Goal: Task Accomplishment & Management: Manage account settings

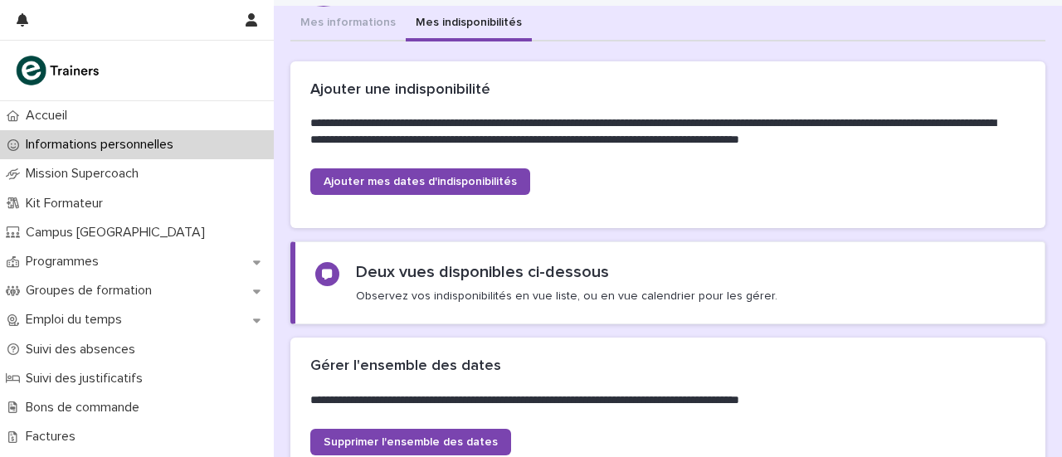
scroll to position [94, 0]
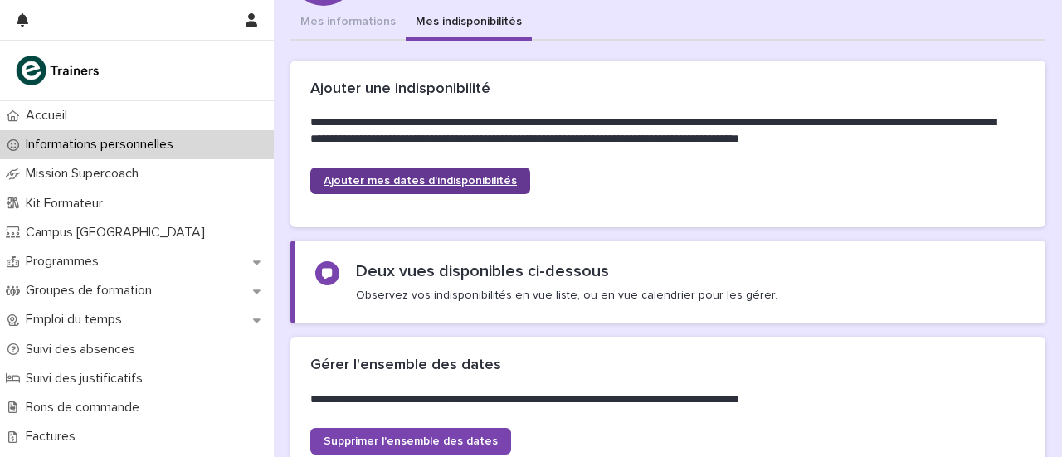
click at [481, 177] on span "Ajouter mes dates d'indisponibilités" at bounding box center [420, 181] width 193 height 12
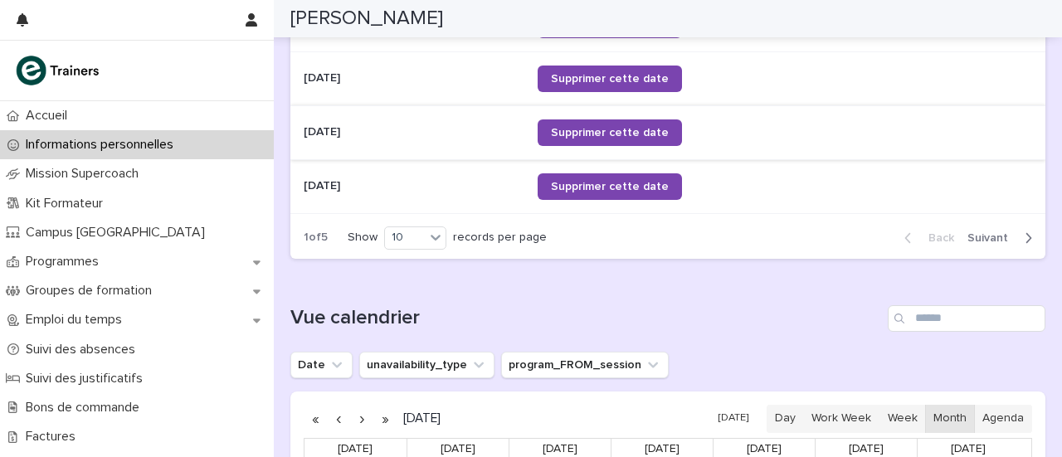
scroll to position [1067, 0]
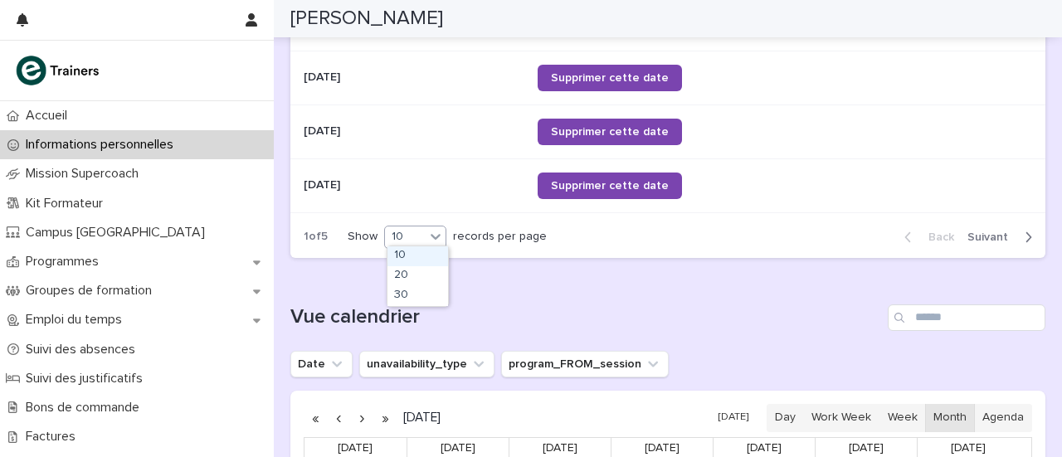
click at [408, 238] on div "10" at bounding box center [405, 236] width 40 height 17
click at [415, 301] on div "30" at bounding box center [418, 296] width 61 height 20
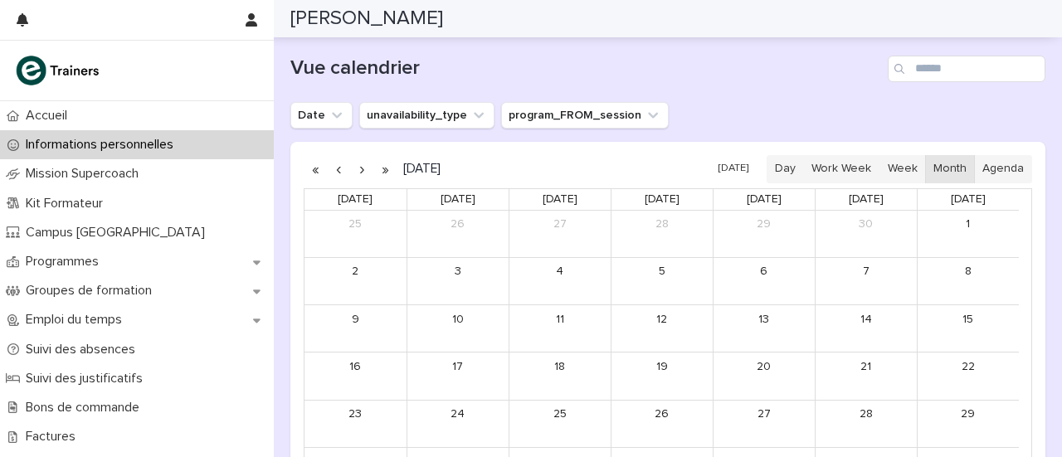
scroll to position [2395, 0]
click at [412, 107] on button "unavailability_type" at bounding box center [426, 116] width 135 height 27
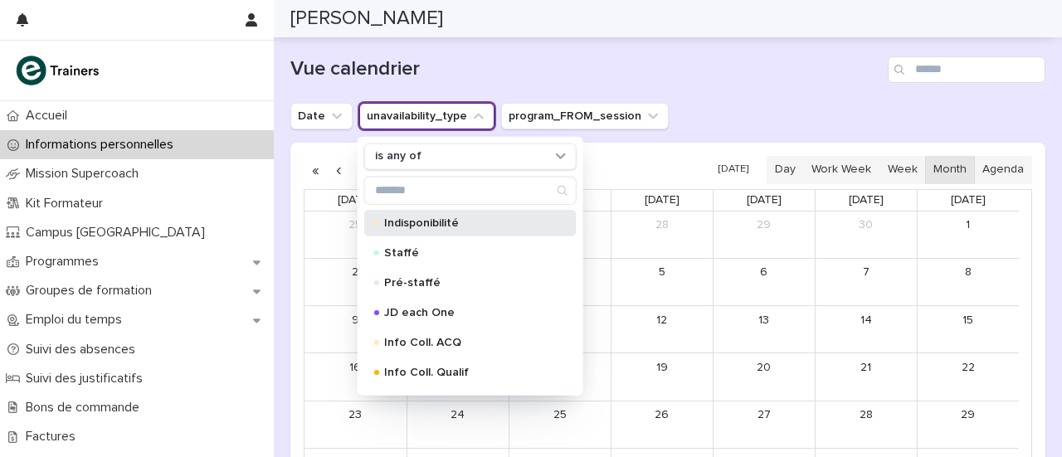
click at [440, 222] on div "Indisponibilité" at bounding box center [470, 222] width 212 height 27
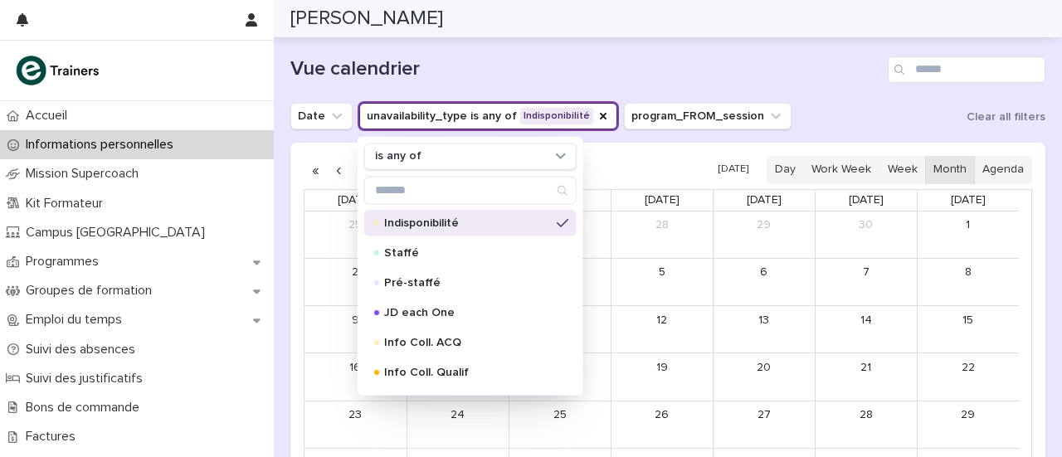
click at [936, 119] on div "Date unavailability_type is any of Indisponibilité is any of Indisponibilité St…" at bounding box center [668, 116] width 755 height 27
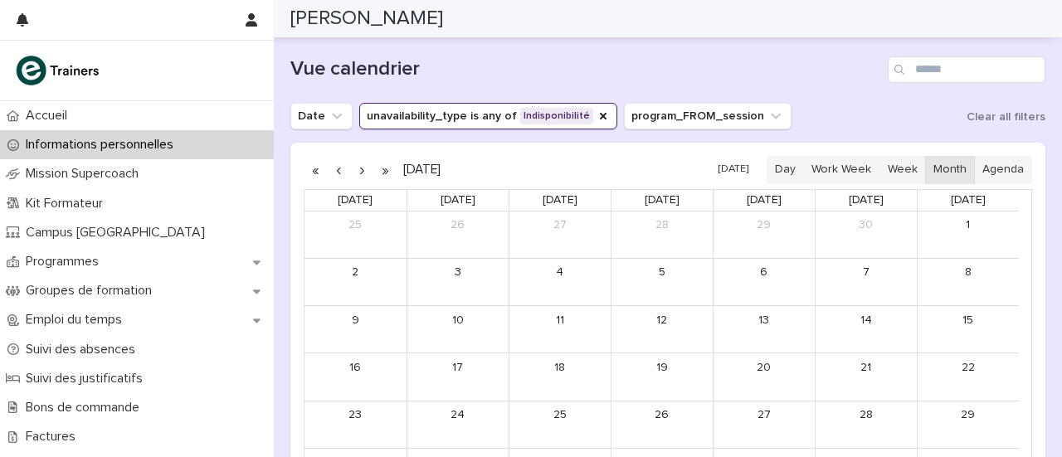
click at [378, 157] on button "button" at bounding box center [385, 170] width 23 height 27
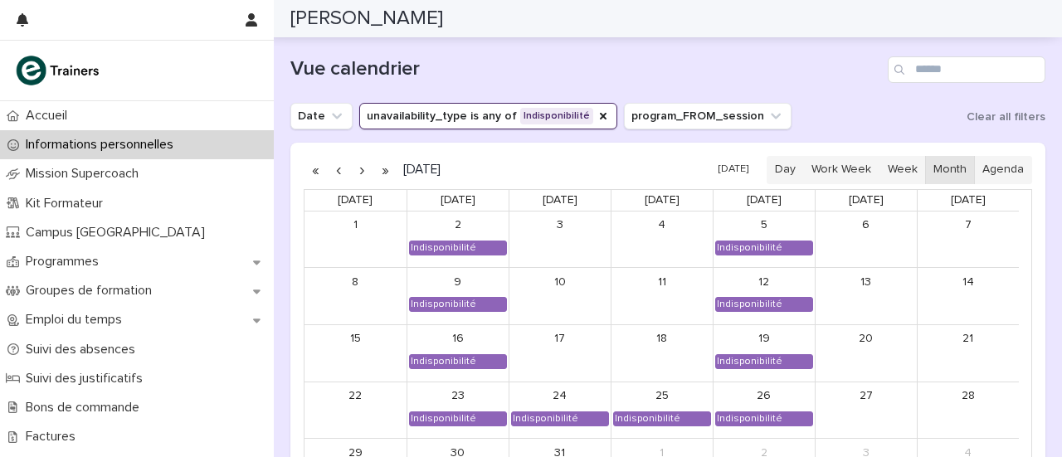
click at [341, 162] on button "button" at bounding box center [338, 170] width 23 height 27
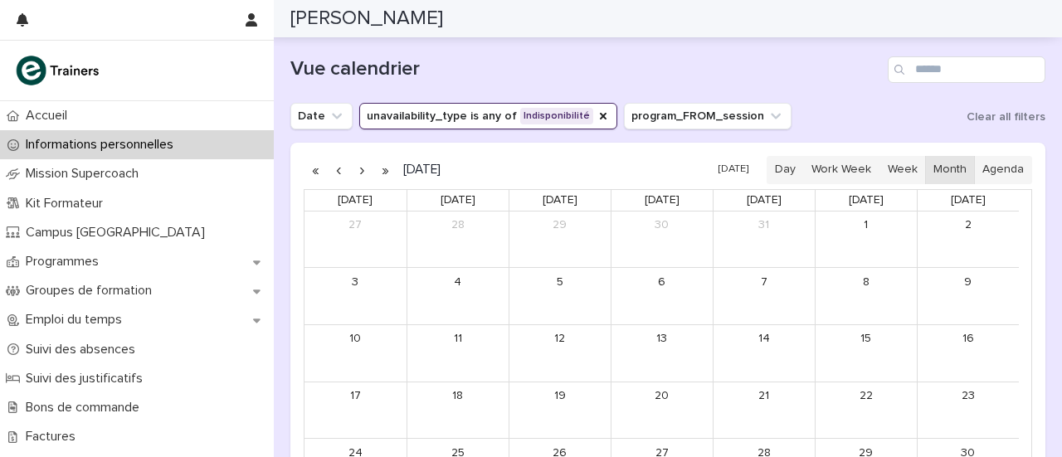
click at [341, 162] on button "button" at bounding box center [338, 170] width 23 height 27
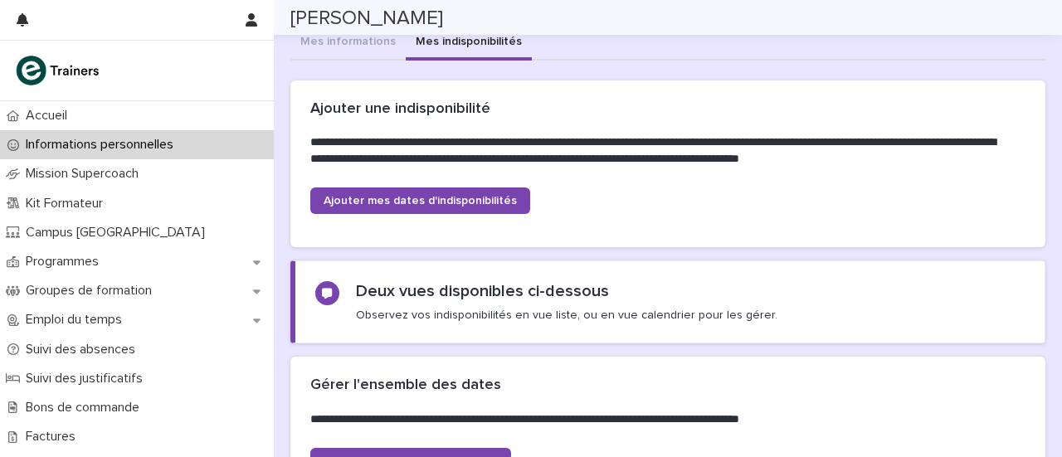
scroll to position [73, 0]
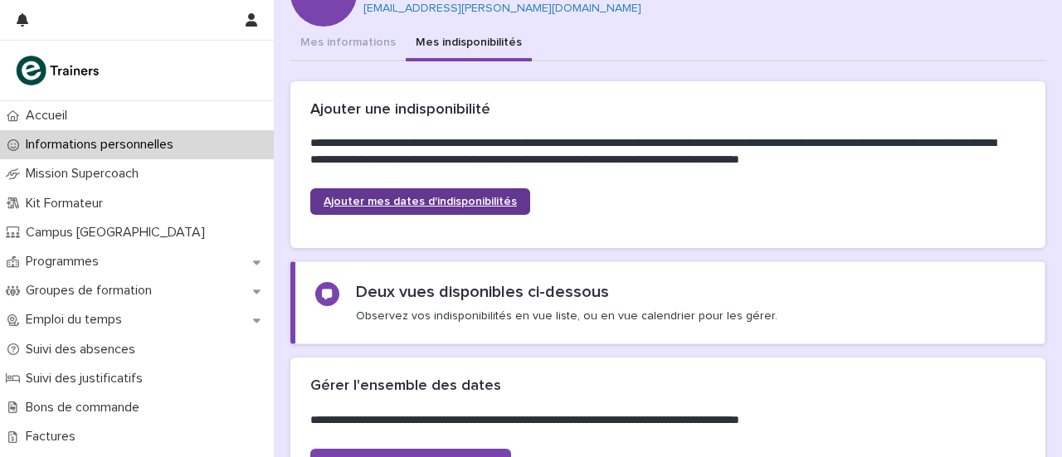
click at [476, 202] on span "Ajouter mes dates d'indisponibilités" at bounding box center [420, 202] width 193 height 12
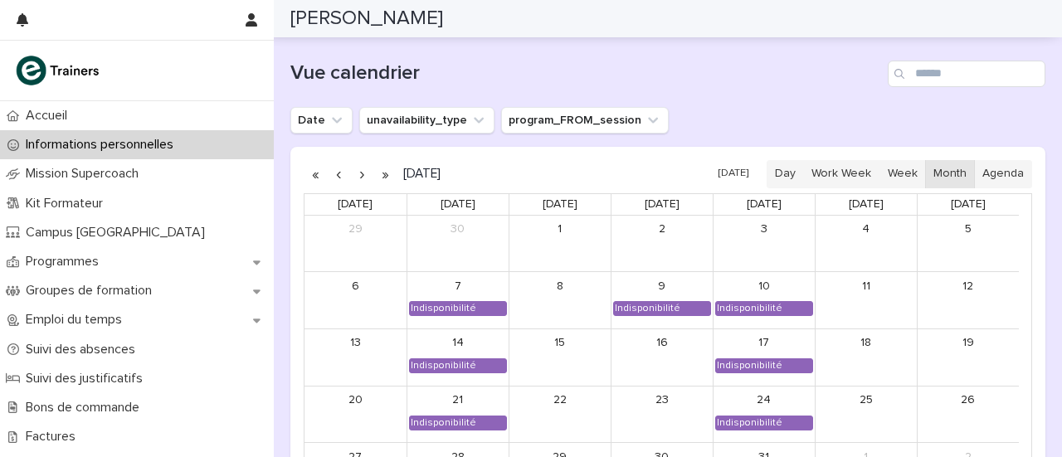
scroll to position [1310, 0]
